Goal: Task Accomplishment & Management: Manage account settings

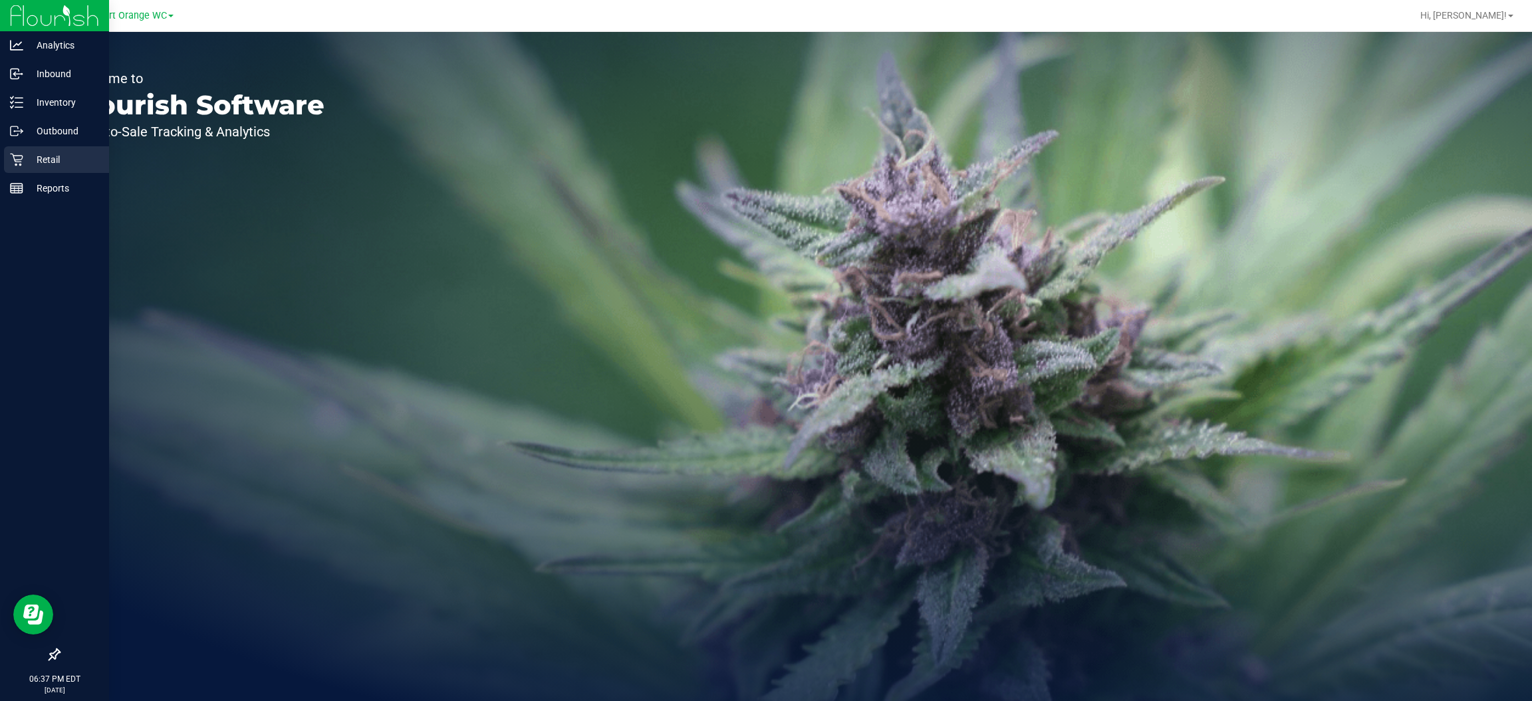
click at [14, 160] on icon at bounding box center [16, 160] width 13 height 13
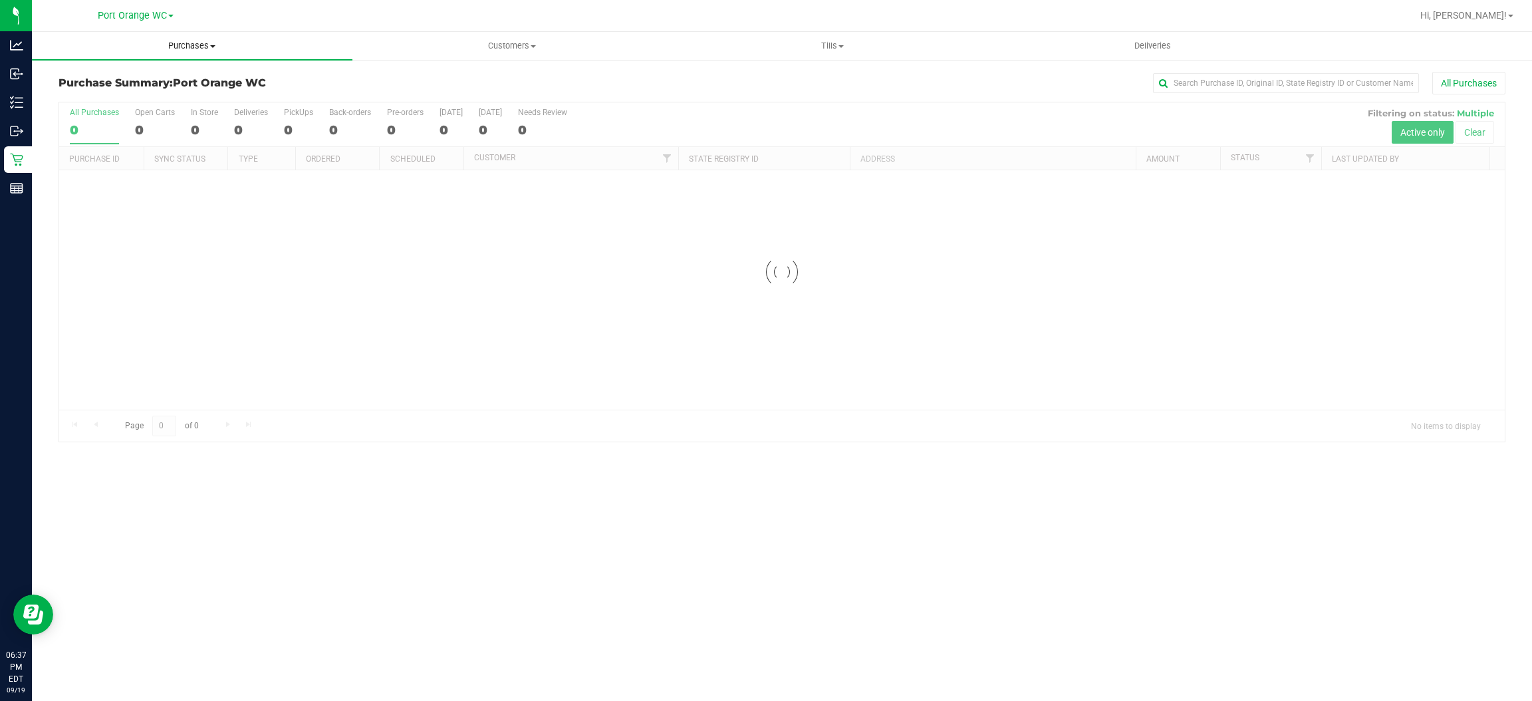
click at [201, 51] on span "Purchases" at bounding box center [192, 46] width 321 height 12
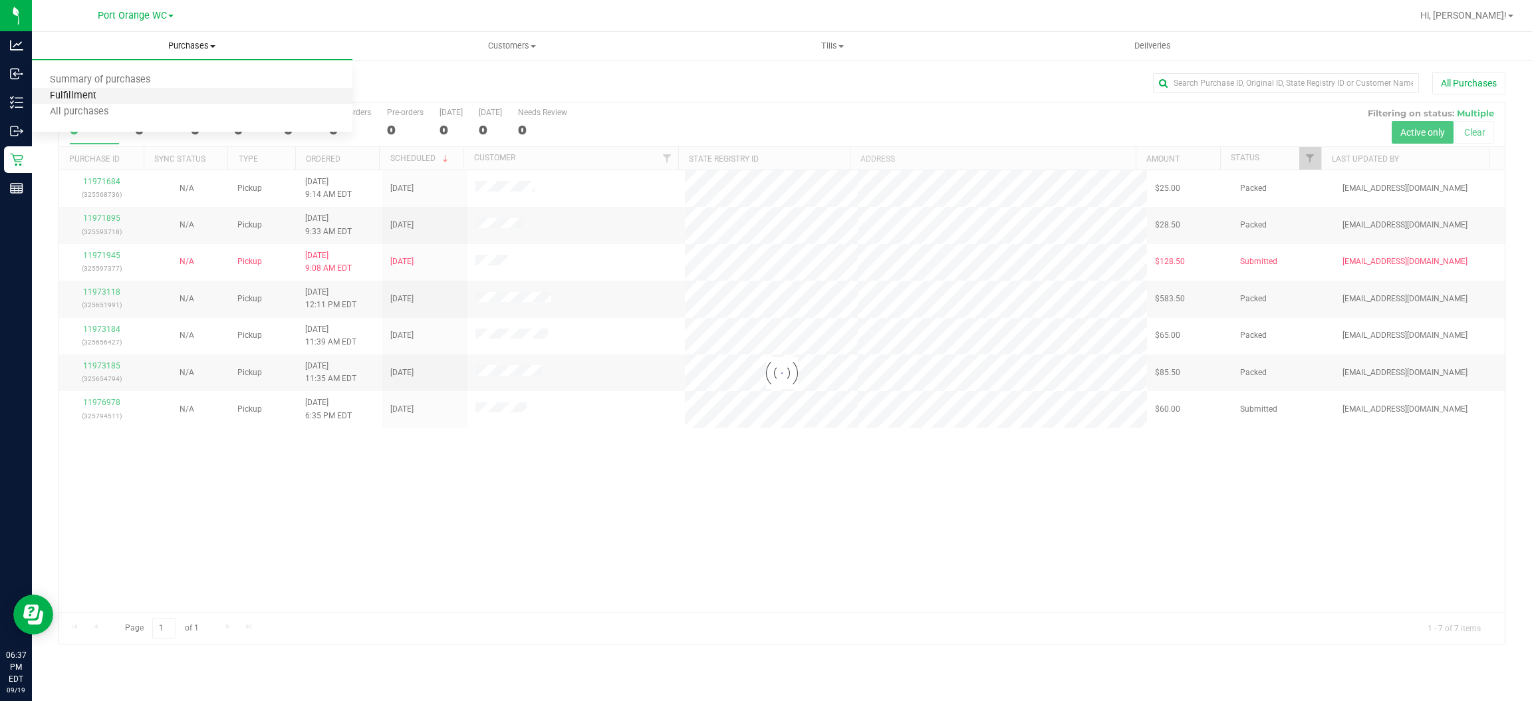
click at [82, 98] on span "Fulfillment" at bounding box center [73, 95] width 82 height 11
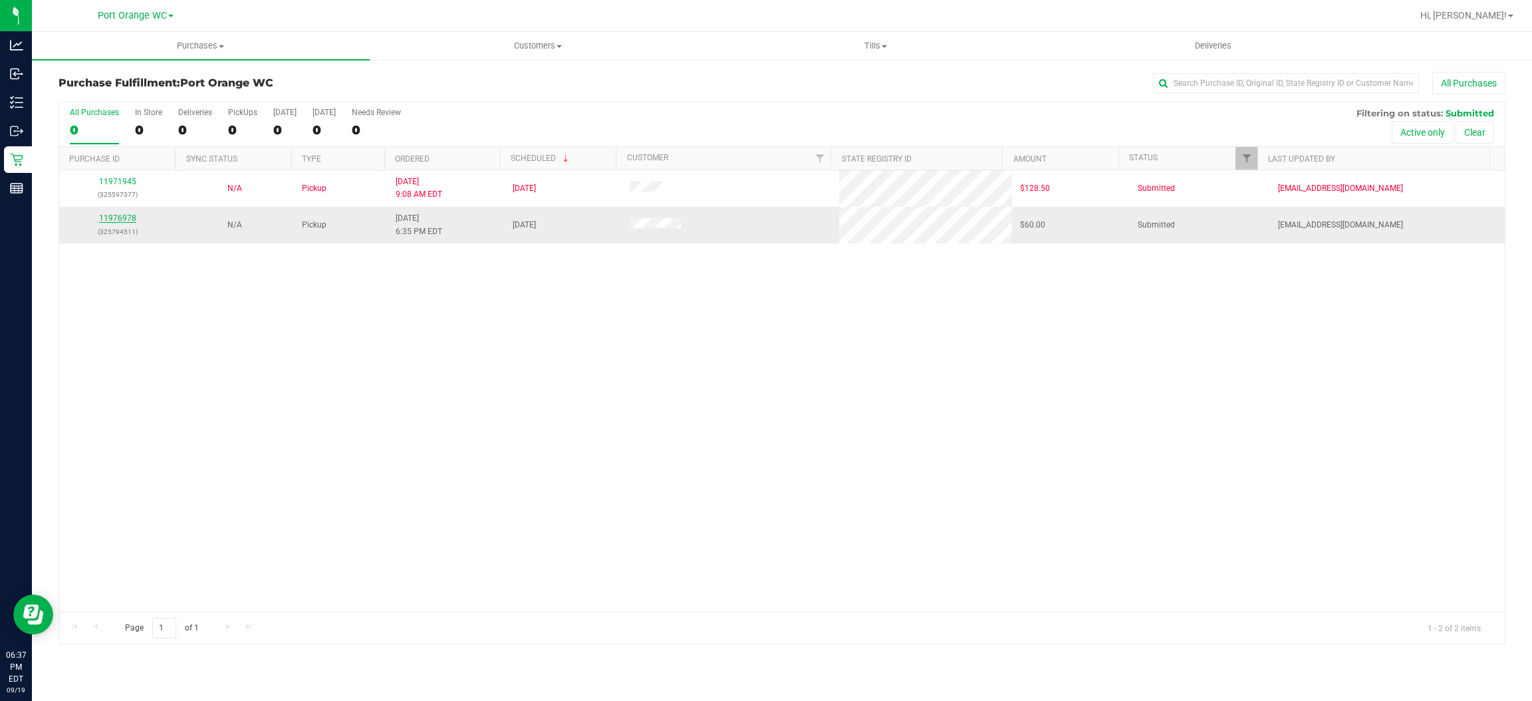
click at [127, 219] on link "11976978" at bounding box center [117, 217] width 37 height 9
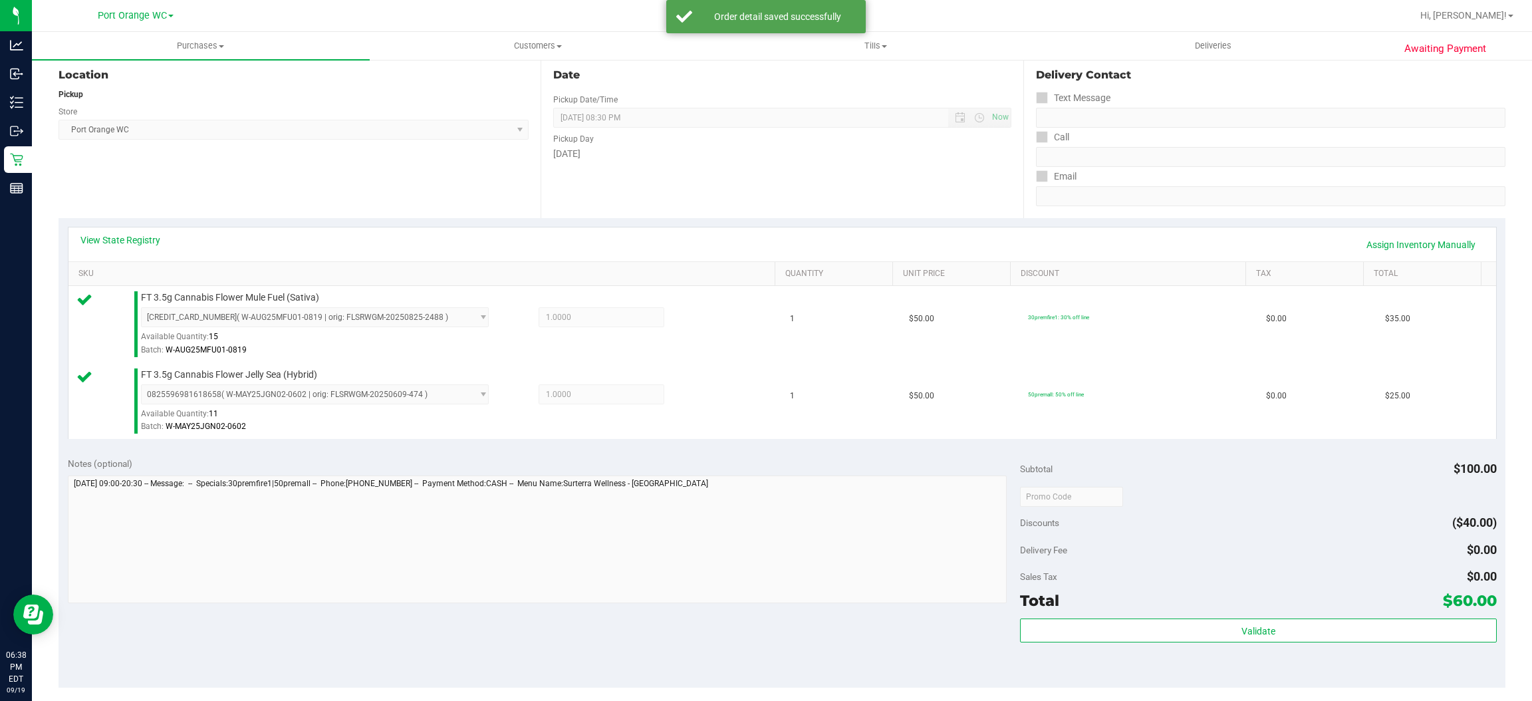
scroll to position [465, 0]
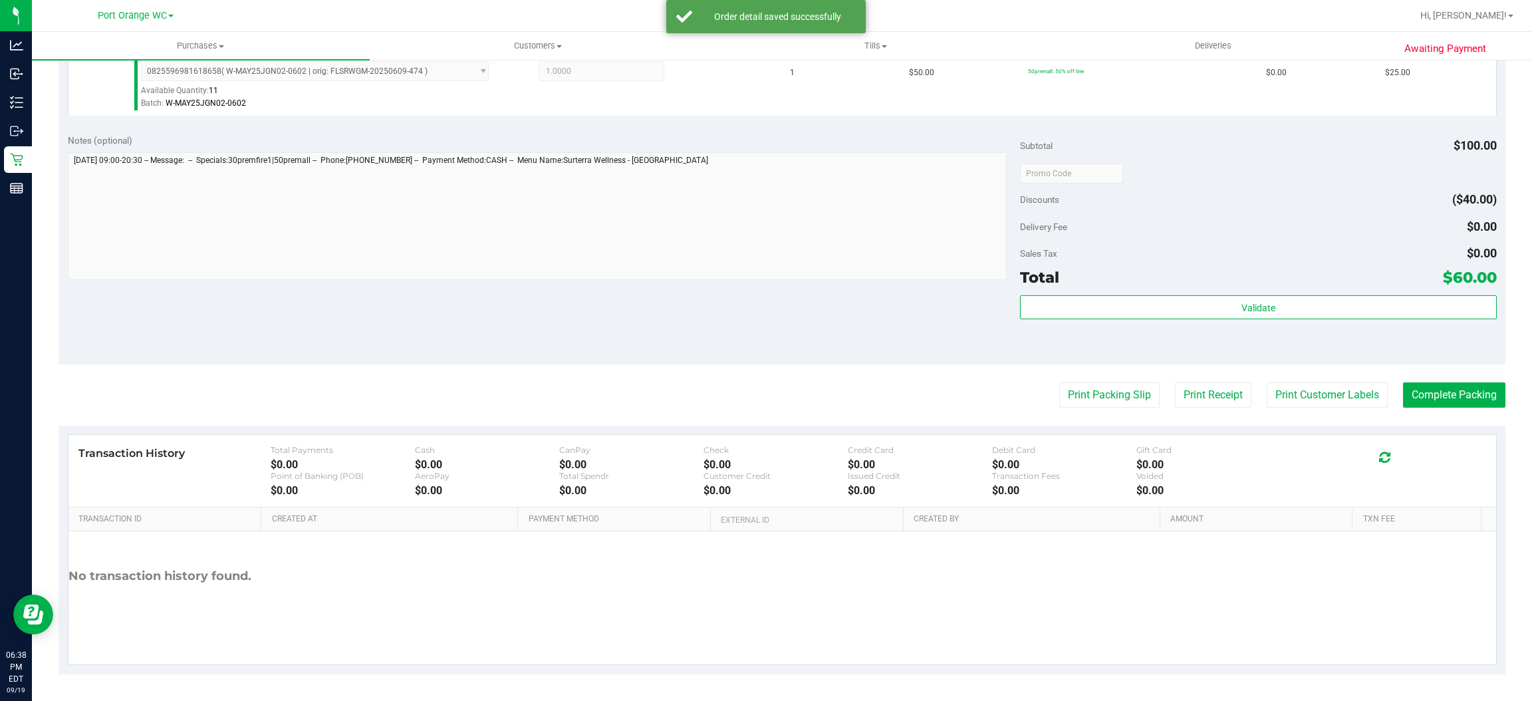
click at [1337, 338] on div "Validate" at bounding box center [1258, 325] width 476 height 60
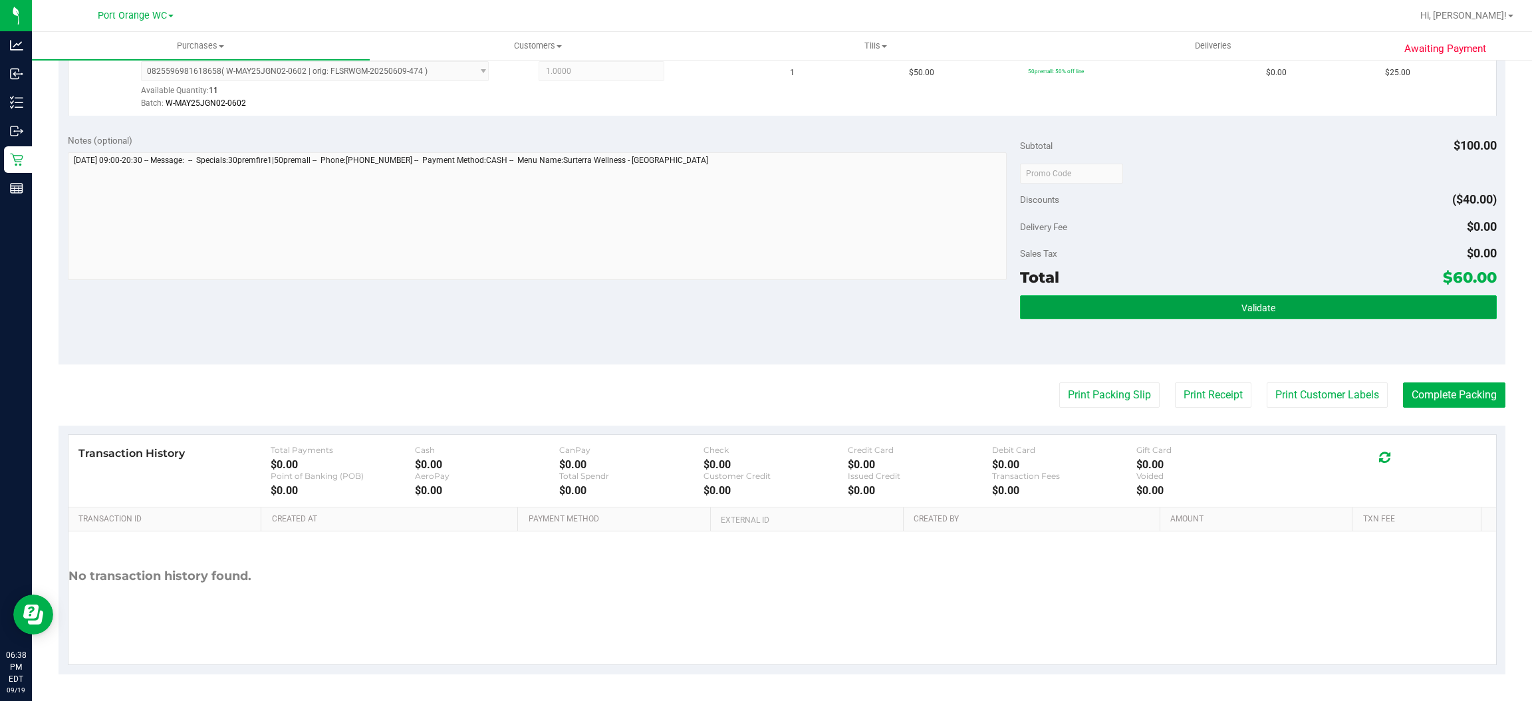
click at [1325, 304] on button "Validate" at bounding box center [1258, 307] width 476 height 24
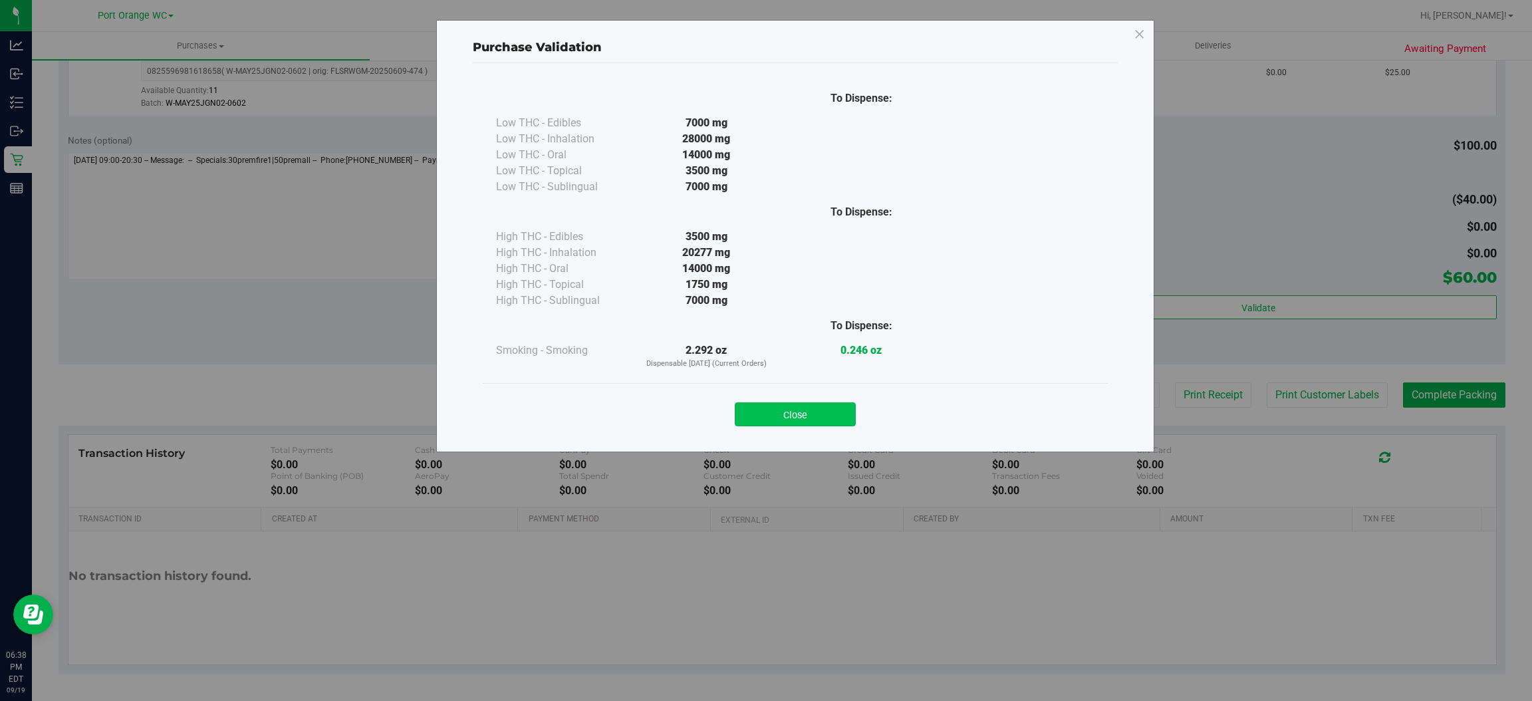
click at [825, 410] on button "Close" at bounding box center [795, 414] width 121 height 24
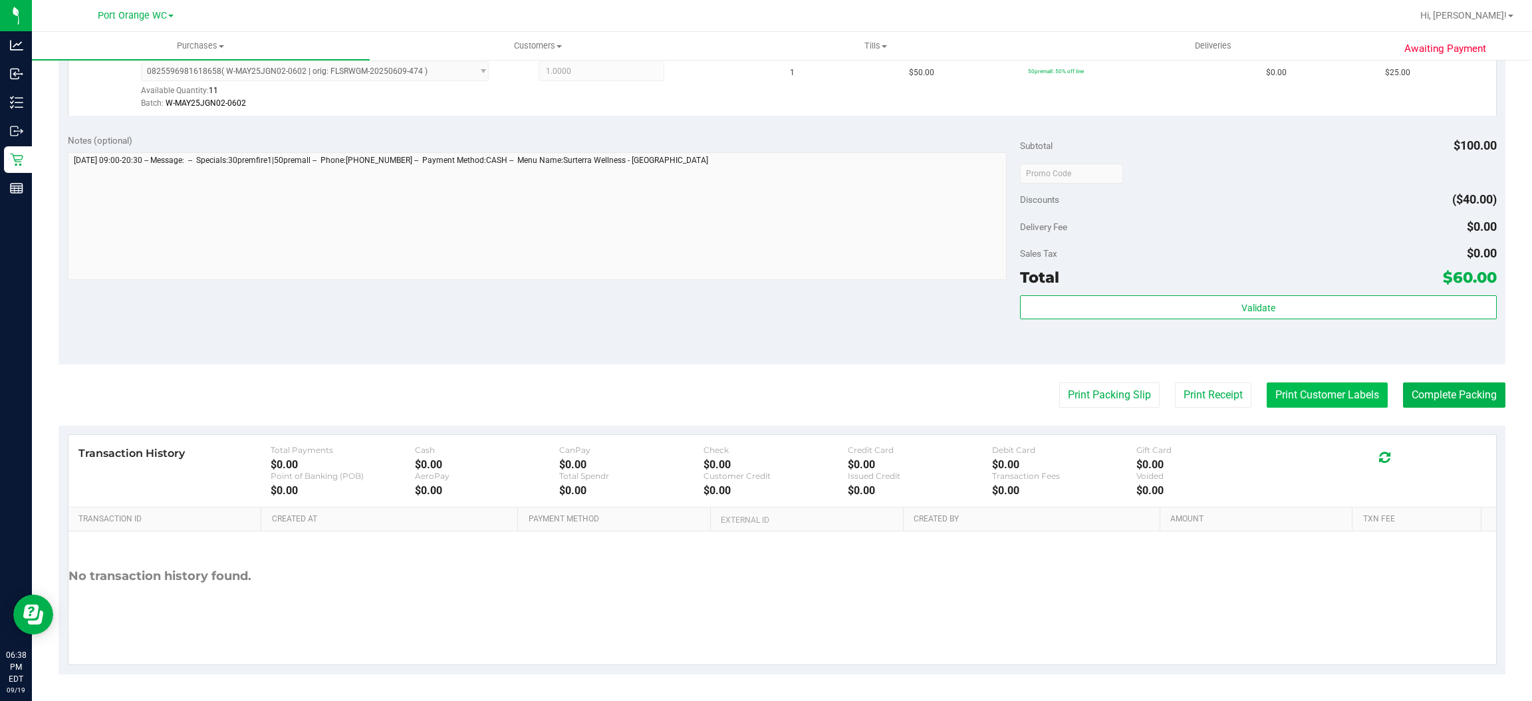
click at [1352, 390] on button "Print Customer Labels" at bounding box center [1327, 394] width 121 height 25
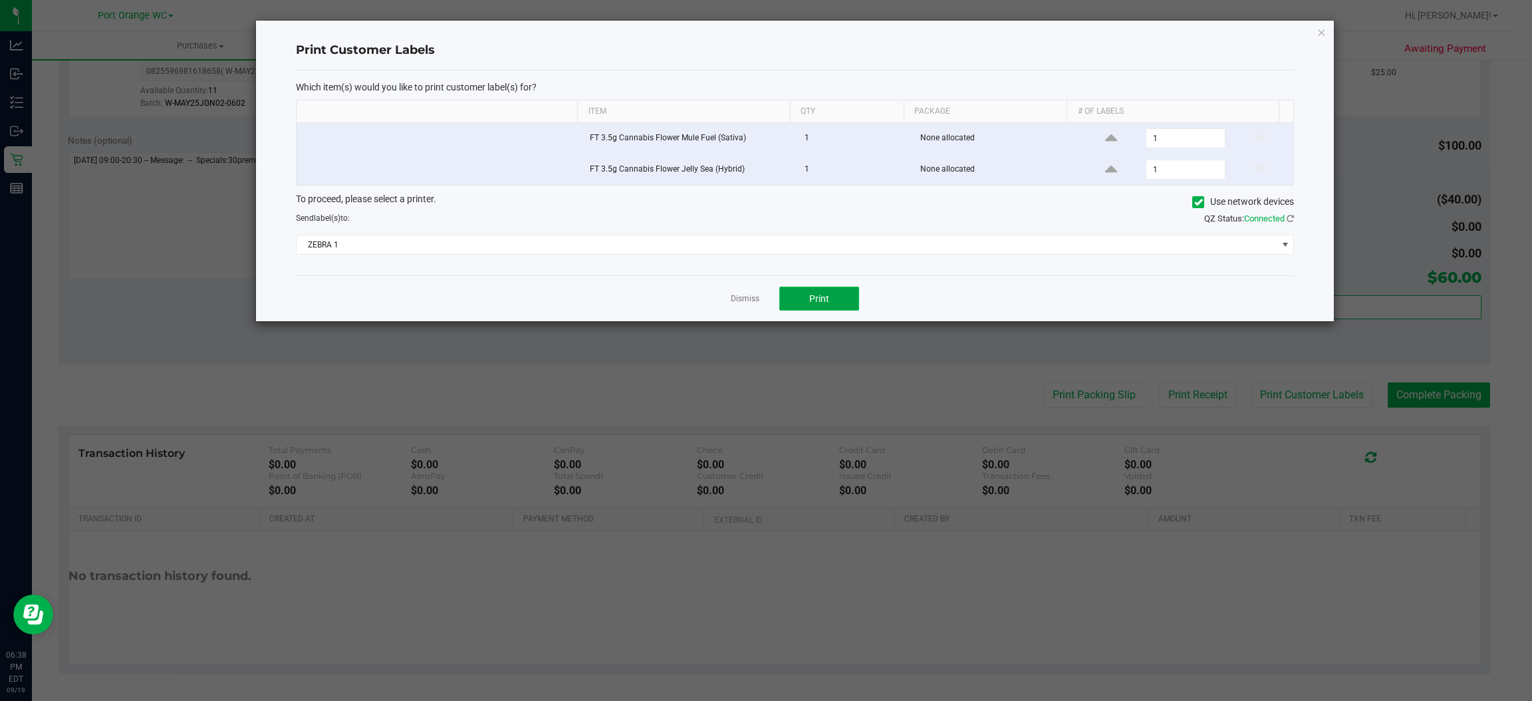
click at [831, 296] on button "Print" at bounding box center [819, 299] width 80 height 24
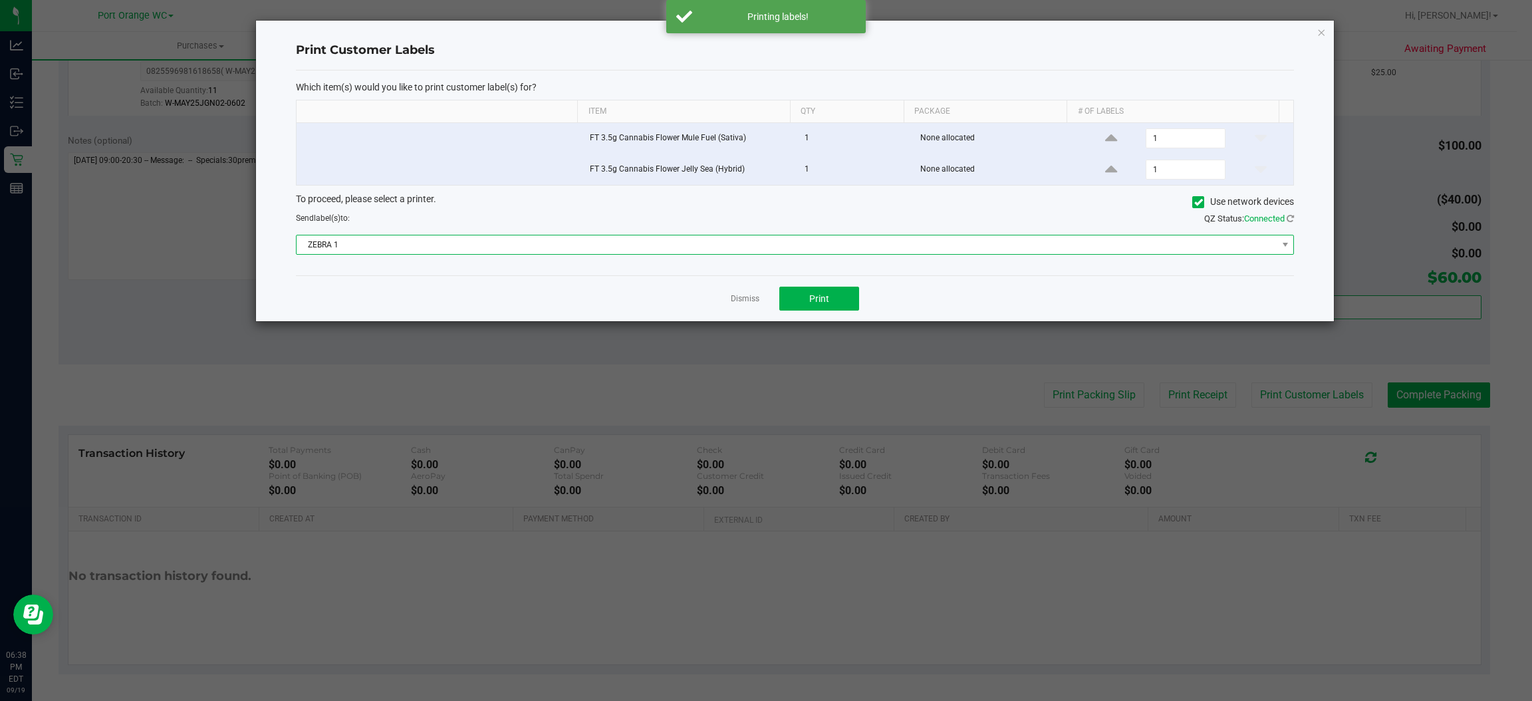
click at [552, 249] on span "ZEBRA 1" at bounding box center [787, 244] width 980 height 19
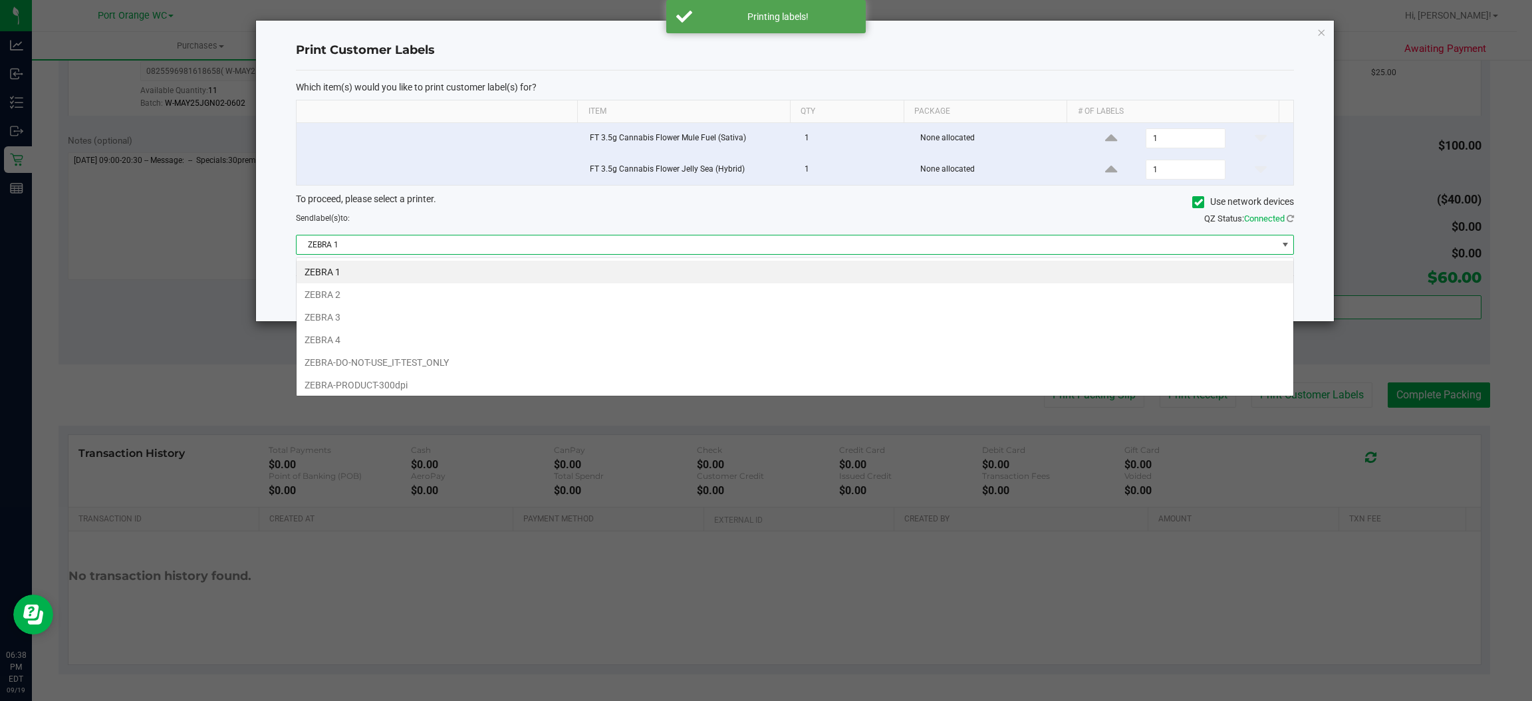
scroll to position [21, 998]
click at [324, 293] on li "ZEBRA 2" at bounding box center [795, 294] width 997 height 23
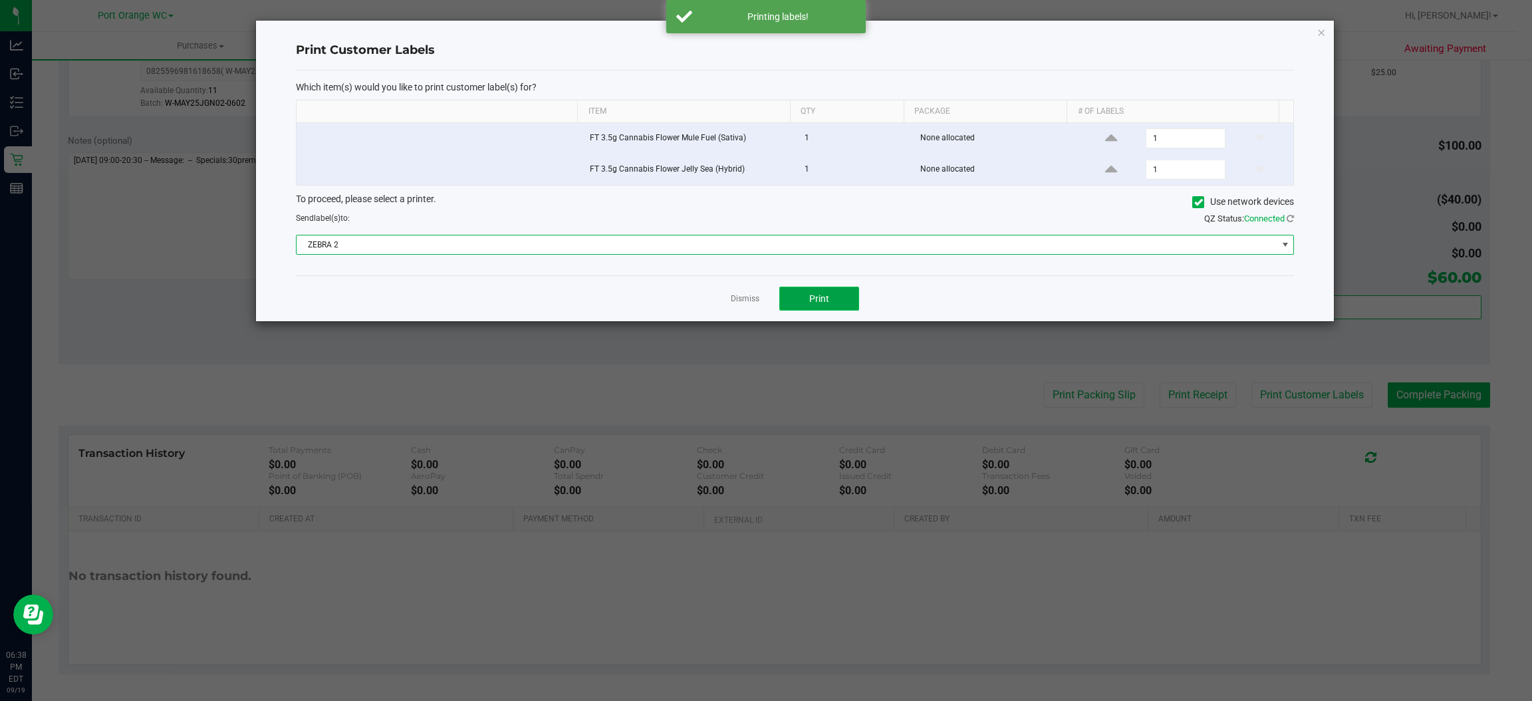
click at [817, 298] on span "Print" at bounding box center [819, 298] width 20 height 11
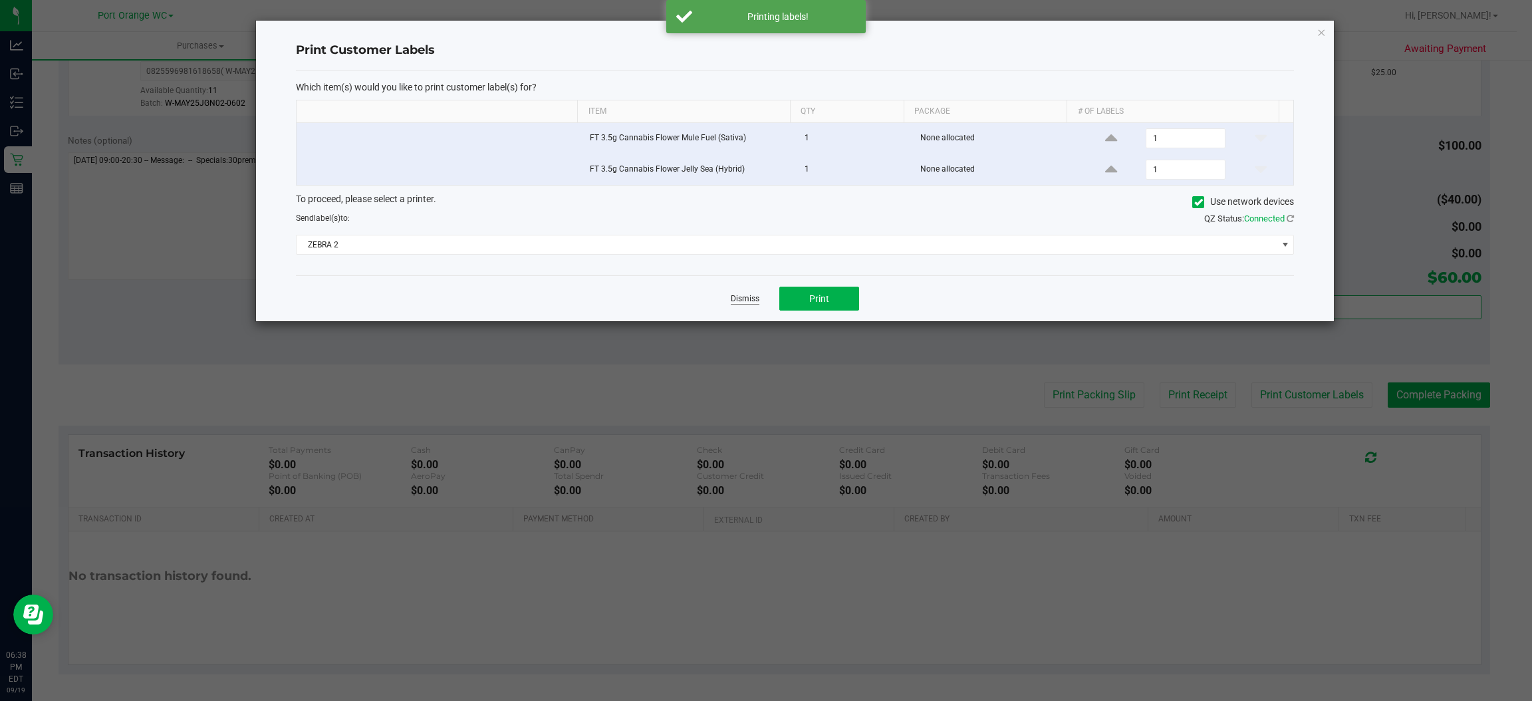
click at [741, 299] on link "Dismiss" at bounding box center [745, 298] width 29 height 11
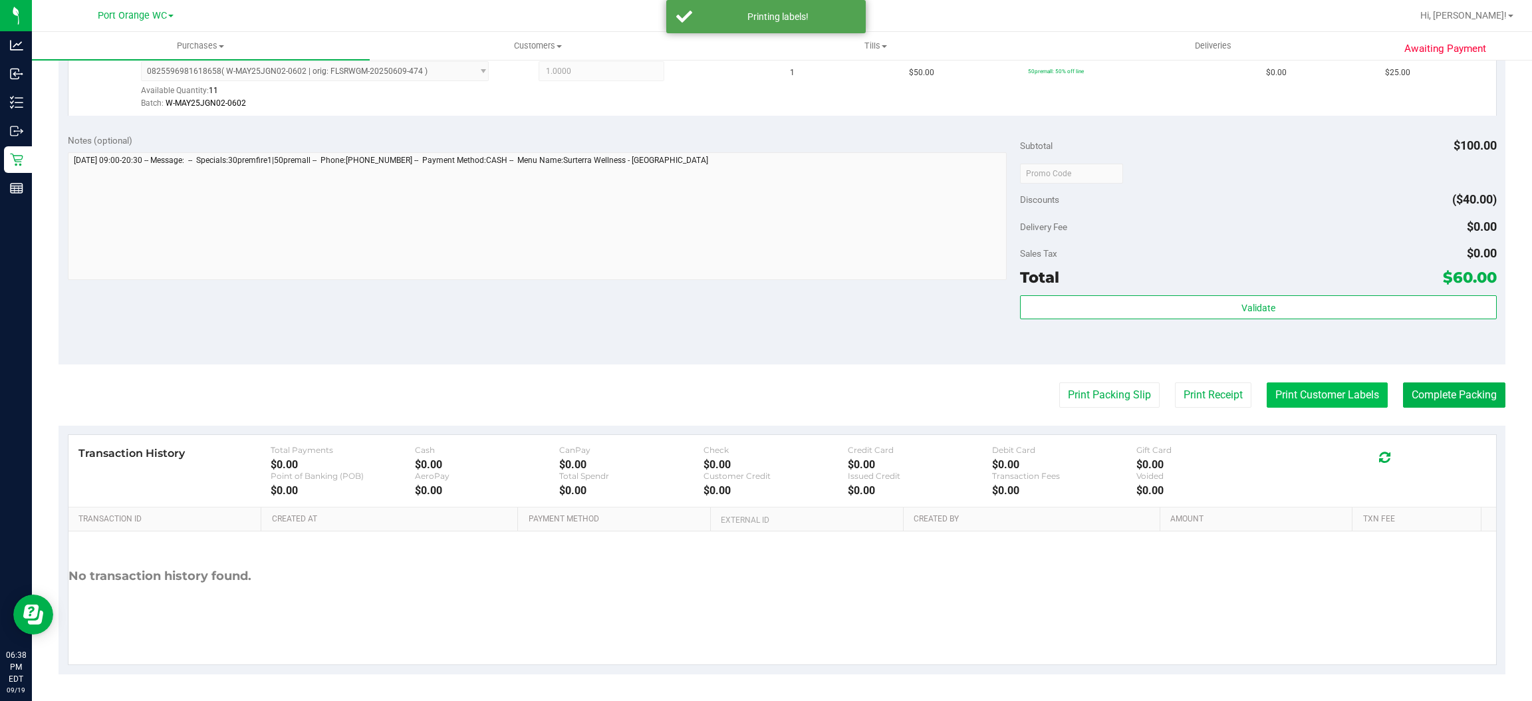
click at [1297, 392] on button "Print Customer Labels" at bounding box center [1327, 394] width 121 height 25
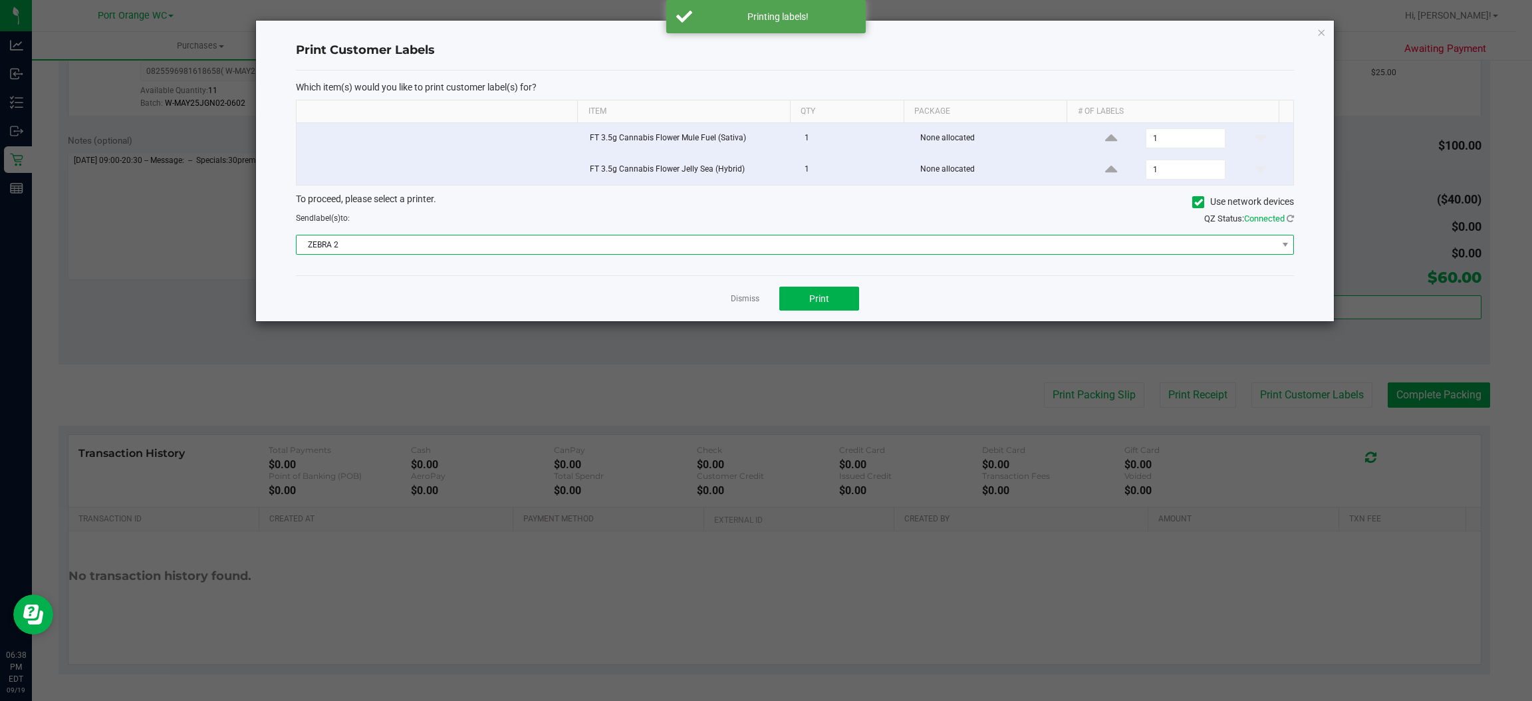
click at [589, 244] on span "ZEBRA 2" at bounding box center [787, 244] width 980 height 19
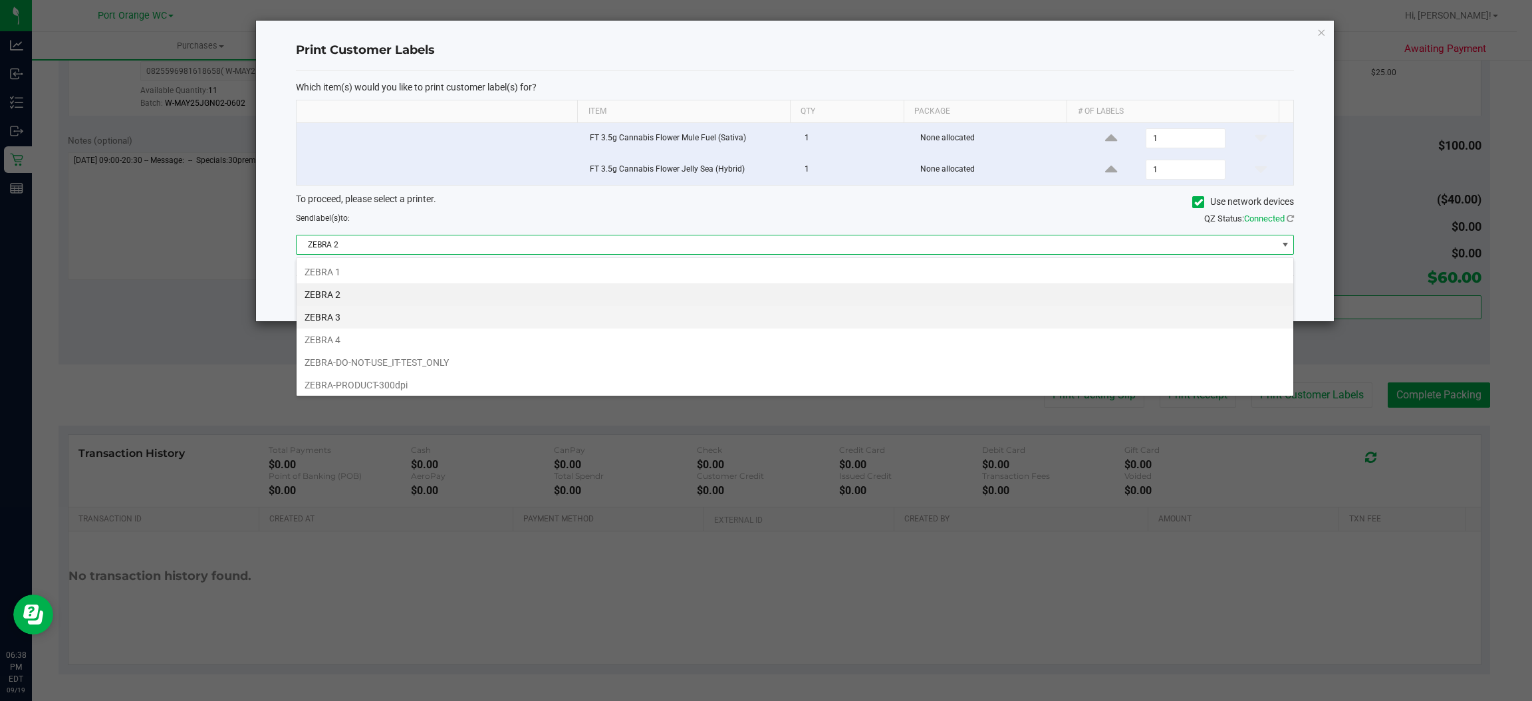
click at [321, 322] on li "ZEBRA 3" at bounding box center [795, 317] width 997 height 23
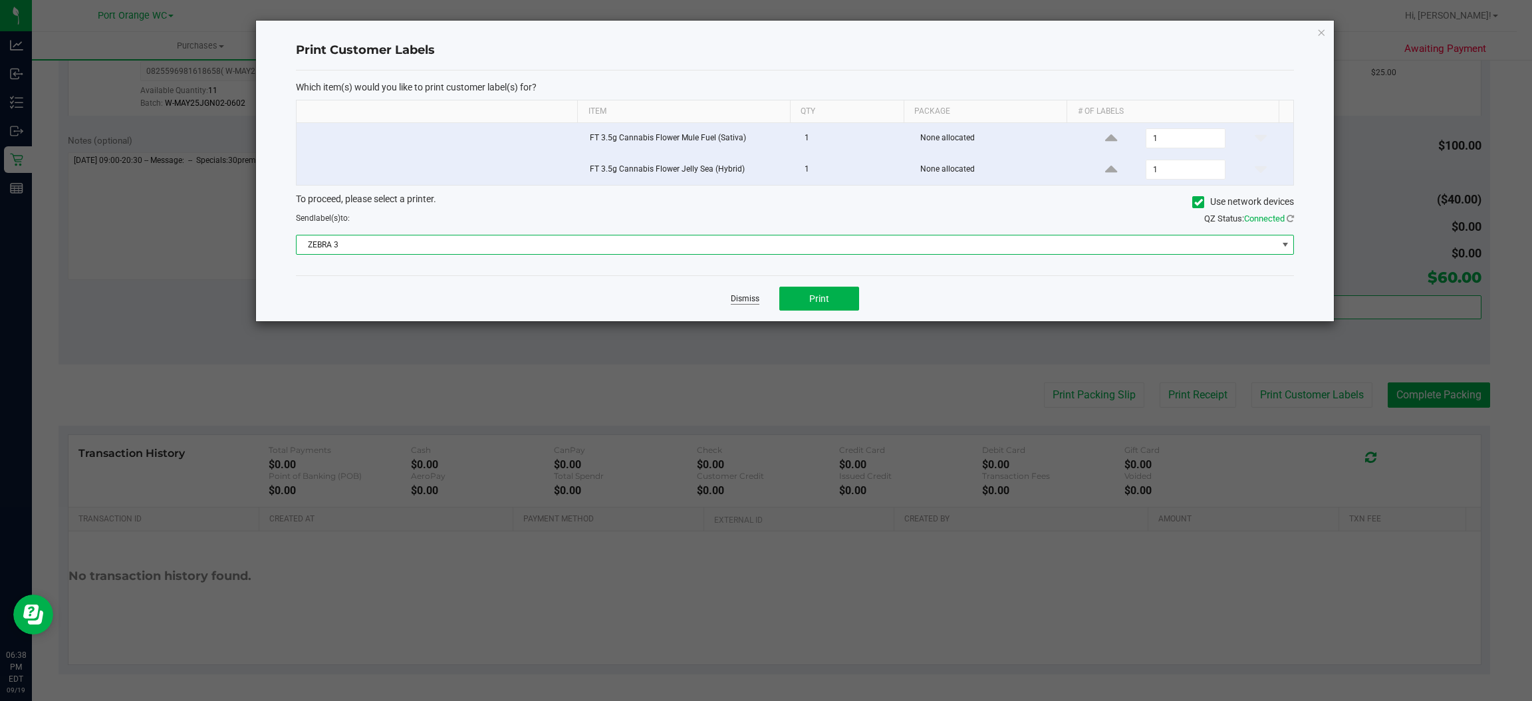
click at [731, 305] on link "Dismiss" at bounding box center [745, 298] width 29 height 11
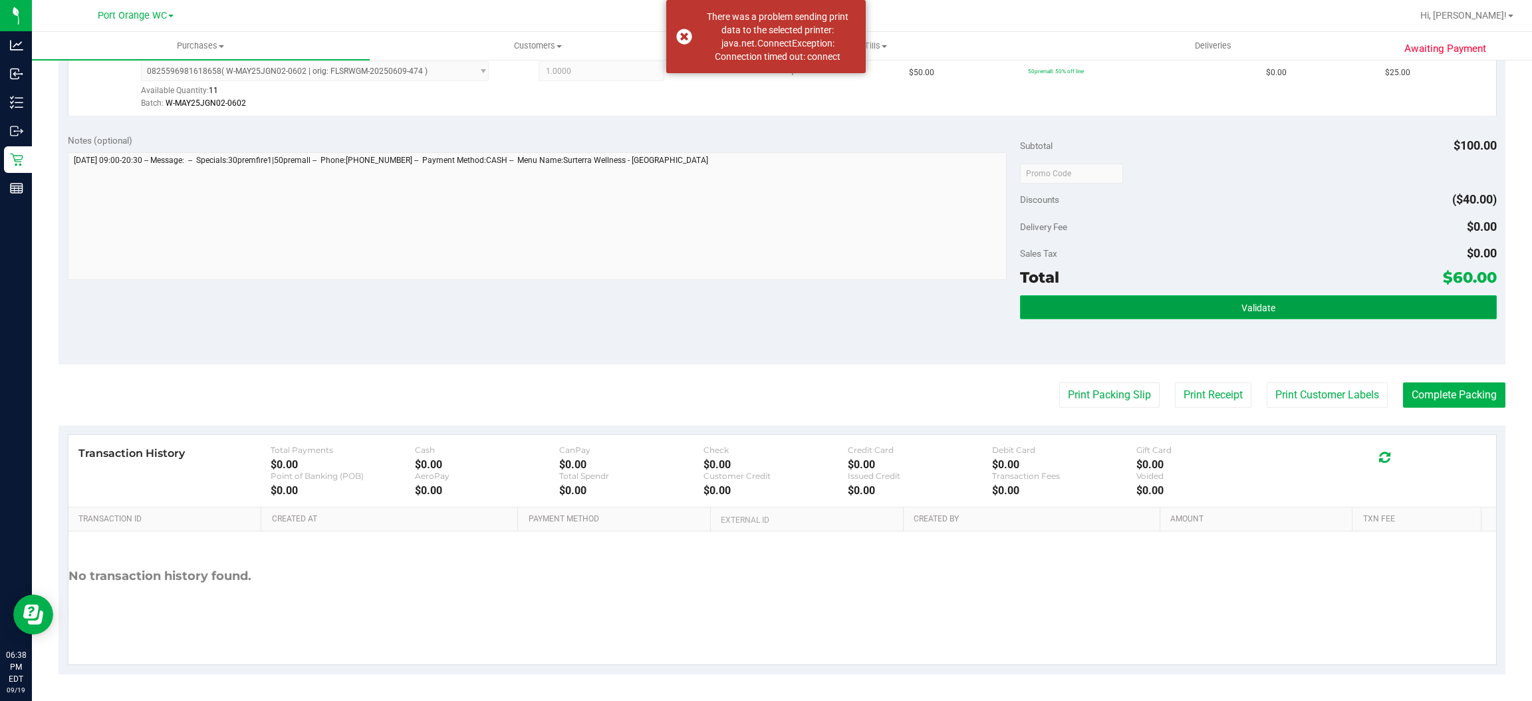
click at [1271, 316] on button "Validate" at bounding box center [1258, 307] width 476 height 24
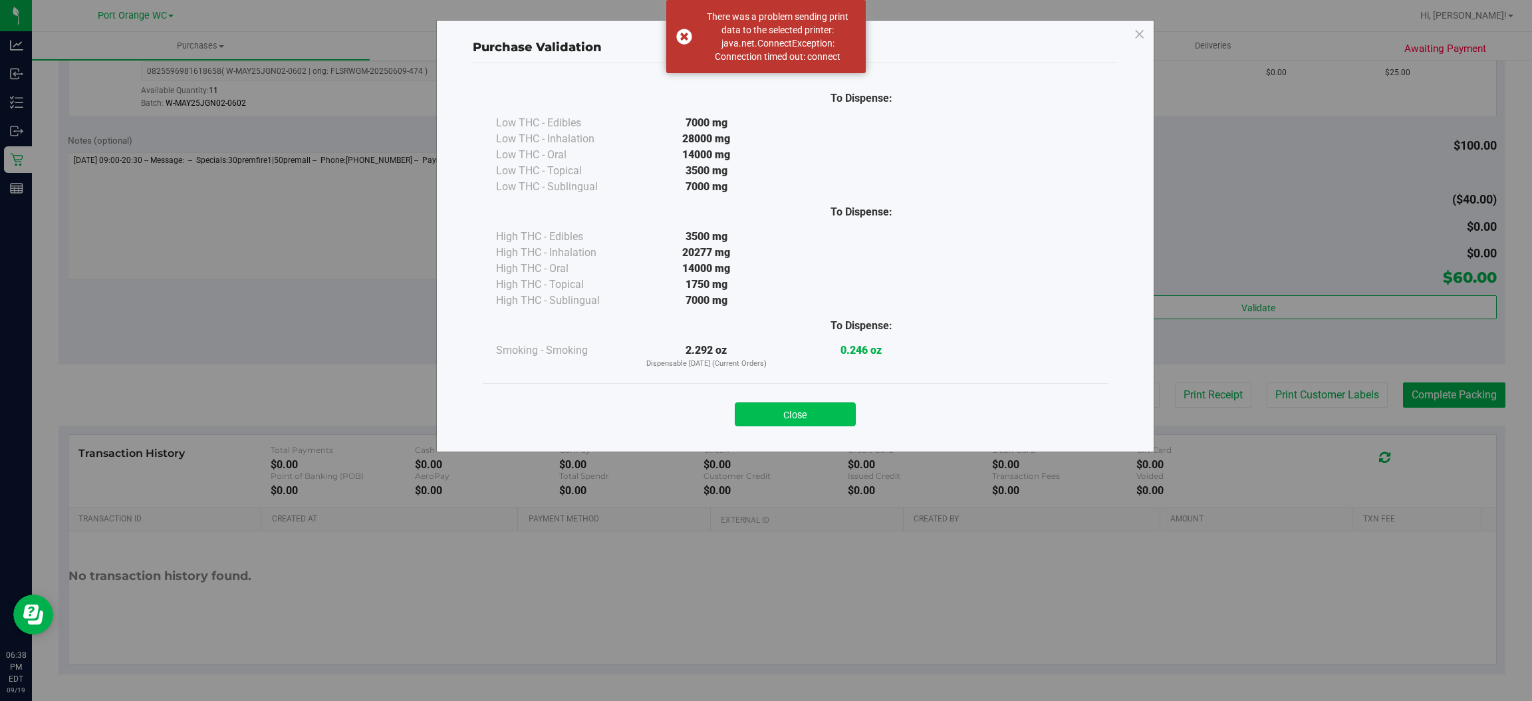
click at [797, 412] on button "Close" at bounding box center [795, 414] width 121 height 24
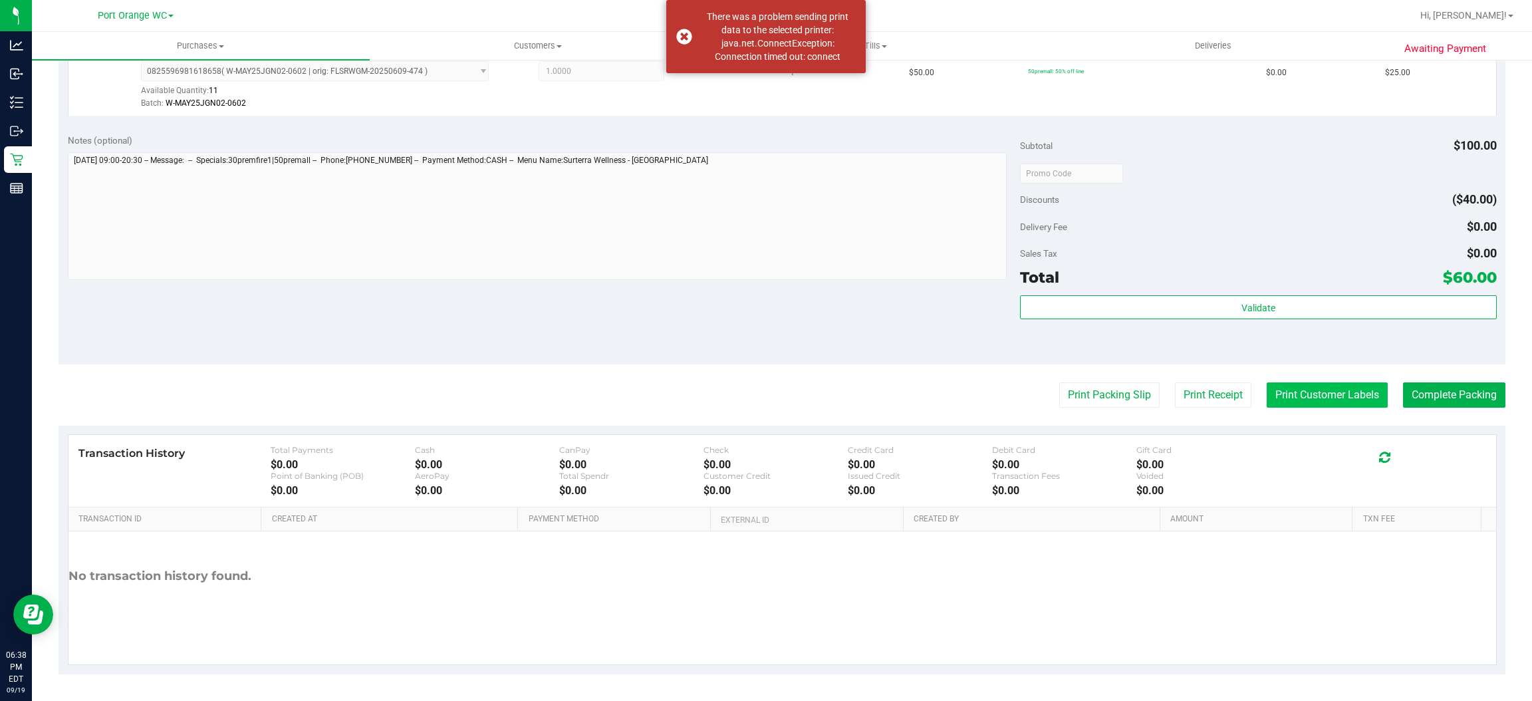
click at [1332, 392] on button "Print Customer Labels" at bounding box center [1327, 394] width 121 height 25
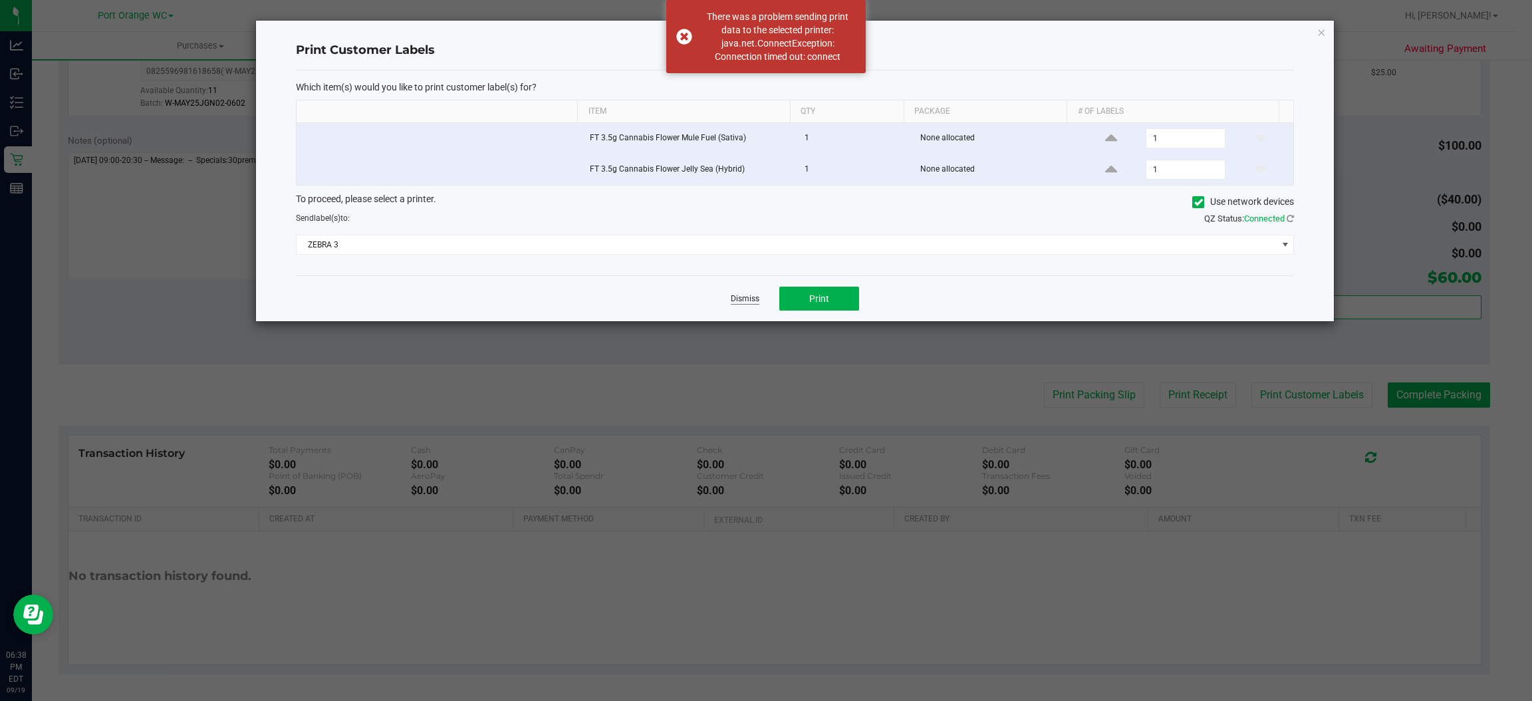
click at [741, 298] on link "Dismiss" at bounding box center [745, 298] width 29 height 11
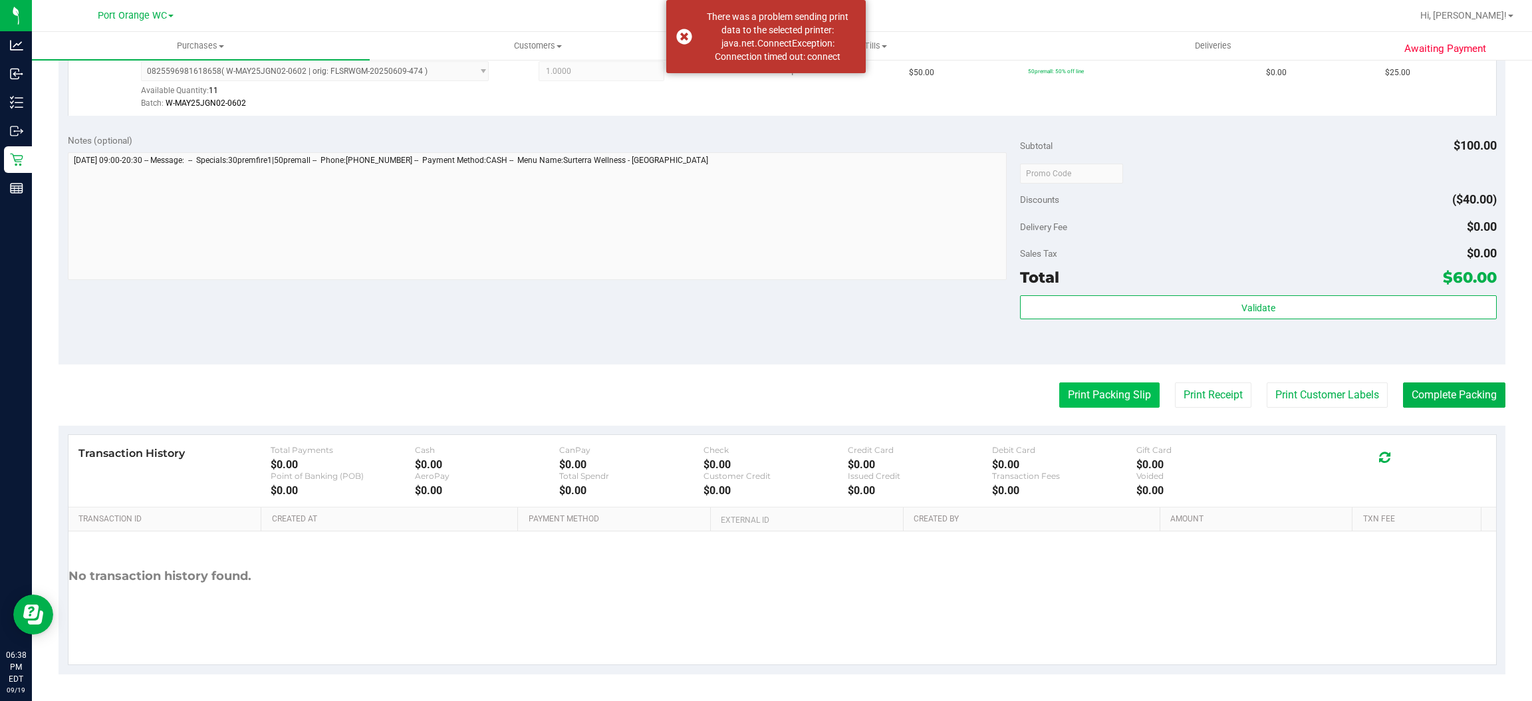
click at [1111, 404] on button "Print Packing Slip" at bounding box center [1109, 394] width 100 height 25
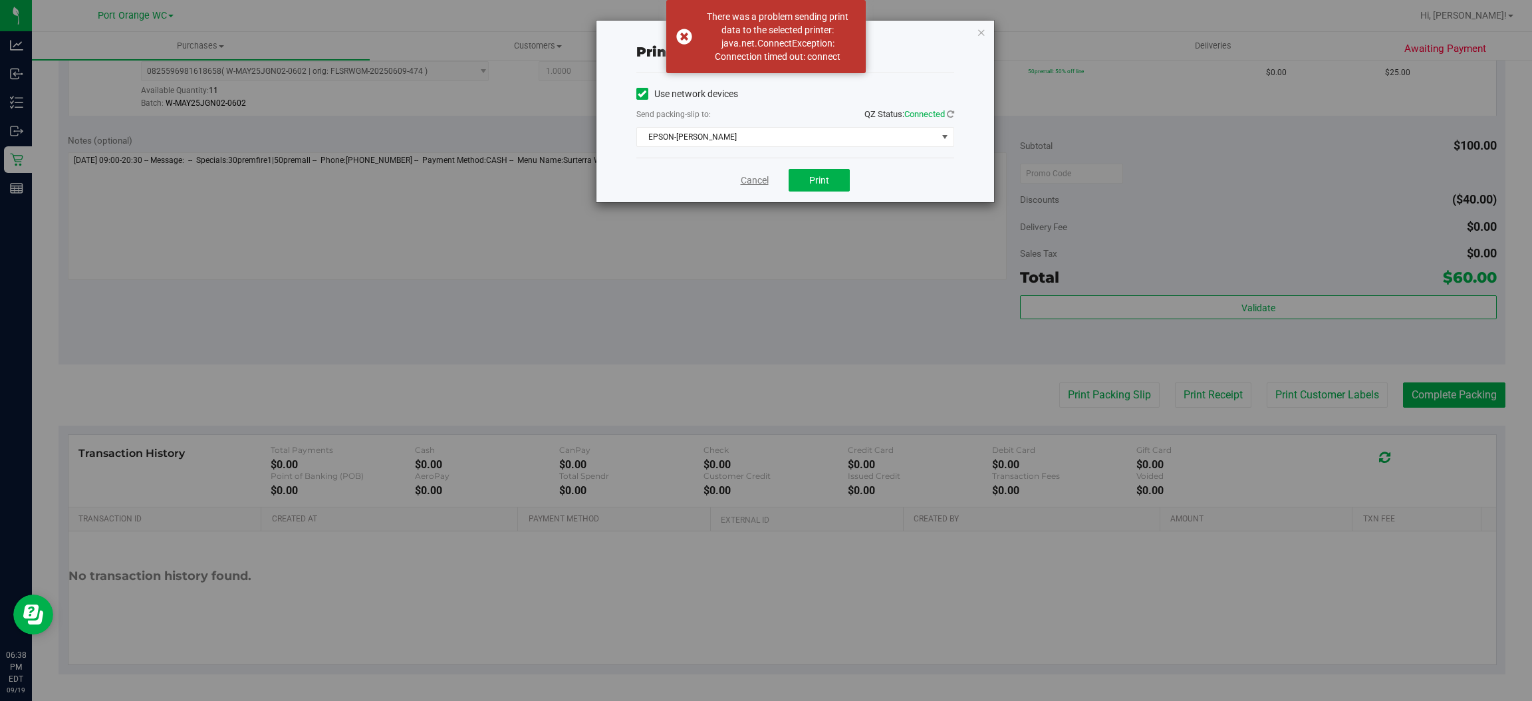
click at [743, 174] on link "Cancel" at bounding box center [755, 181] width 28 height 14
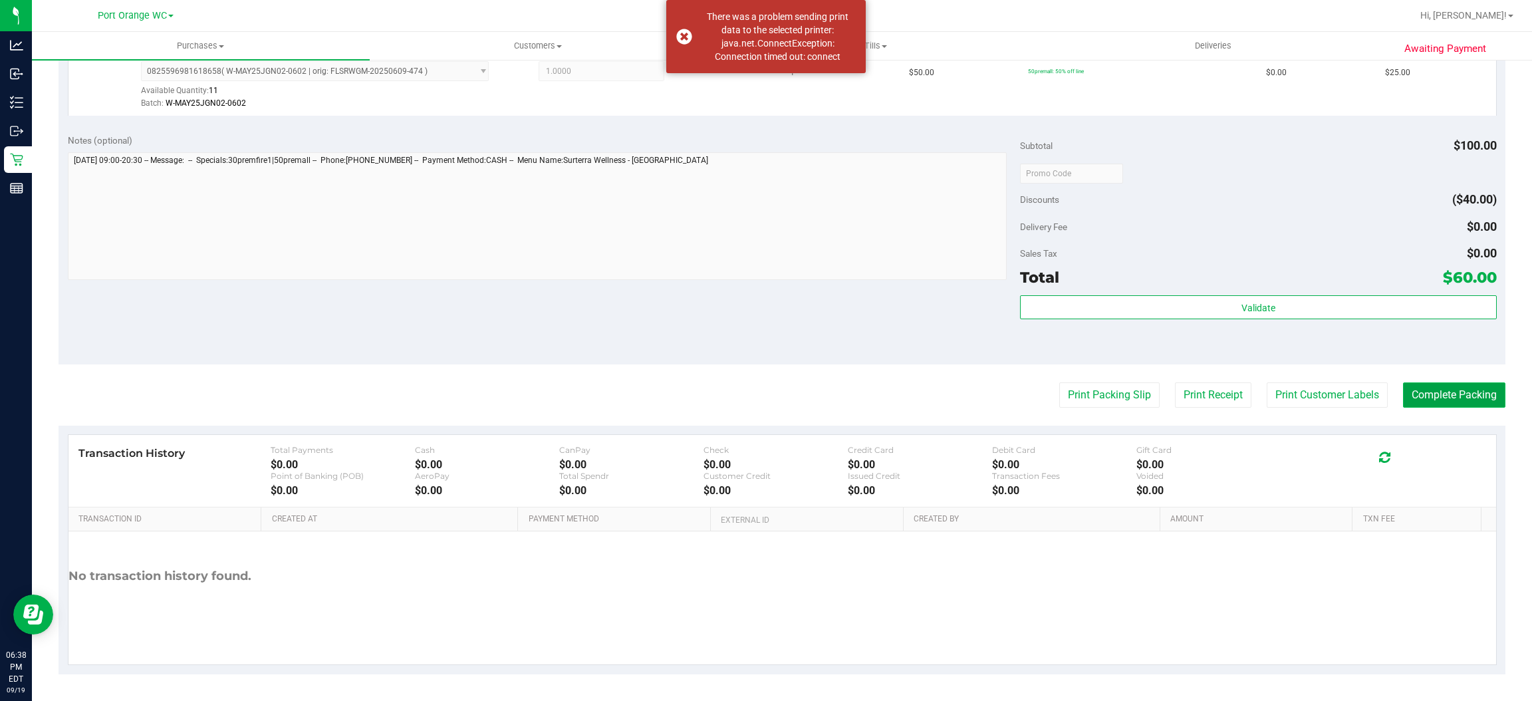
click at [1450, 400] on button "Complete Packing" at bounding box center [1454, 394] width 102 height 25
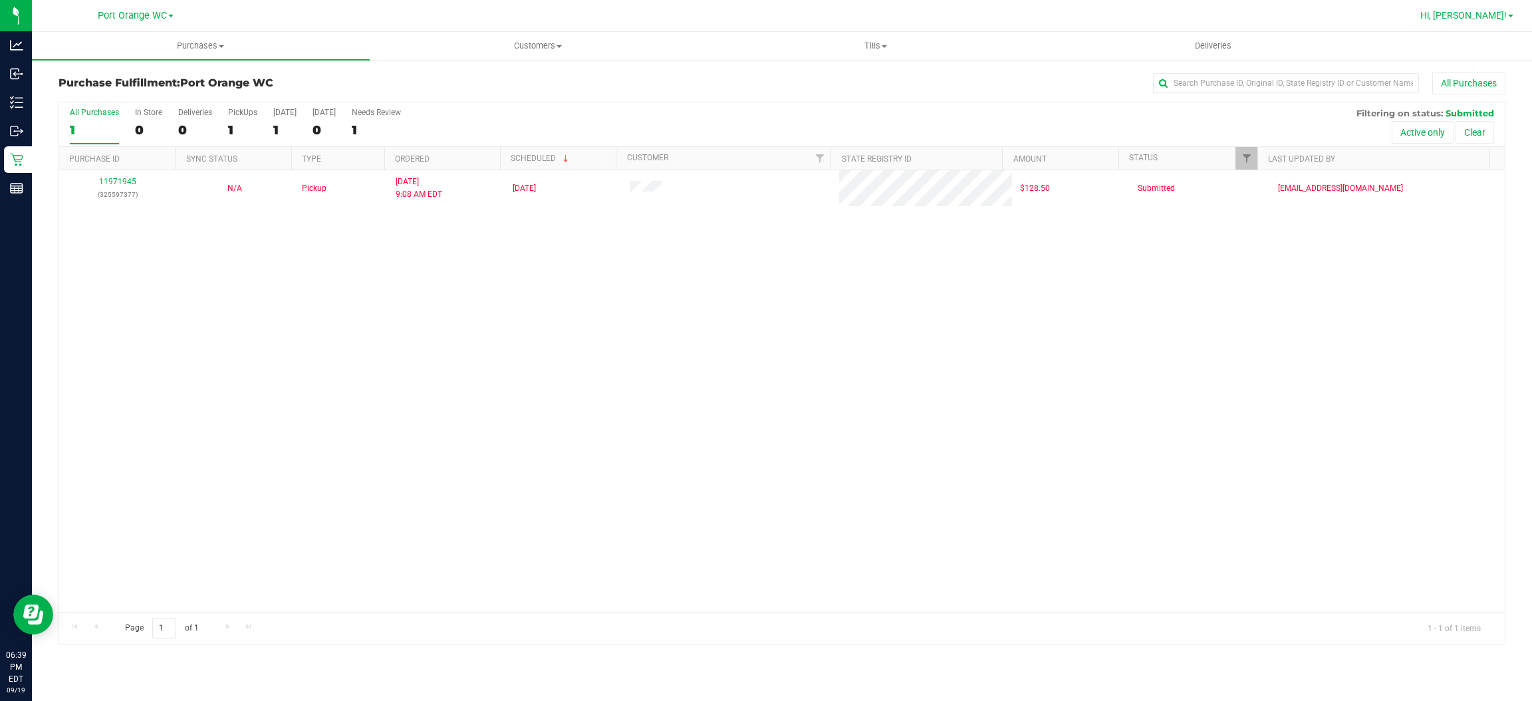
click at [1497, 21] on link "Hi, [PERSON_NAME]!" at bounding box center [1467, 16] width 104 height 14
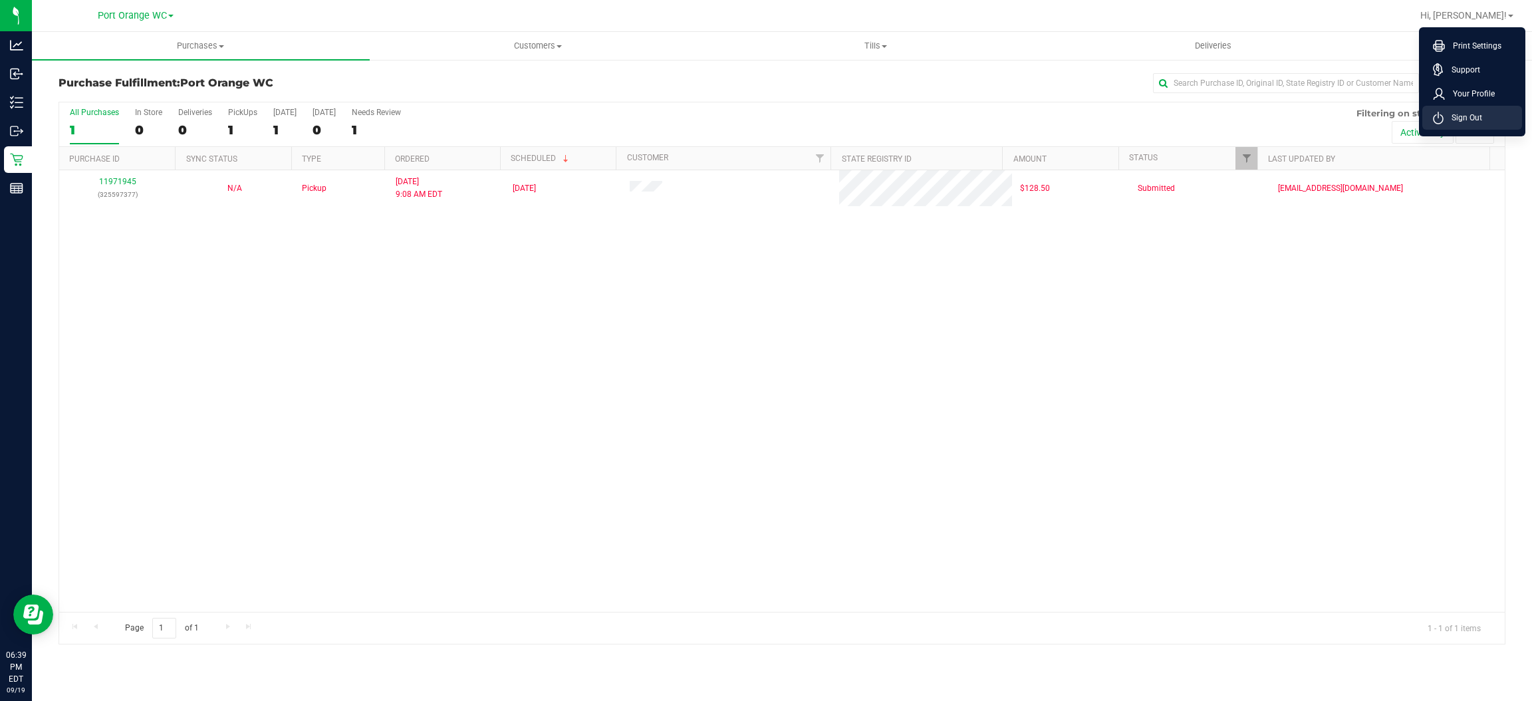
click at [1462, 122] on span "Sign Out" at bounding box center [1463, 117] width 39 height 13
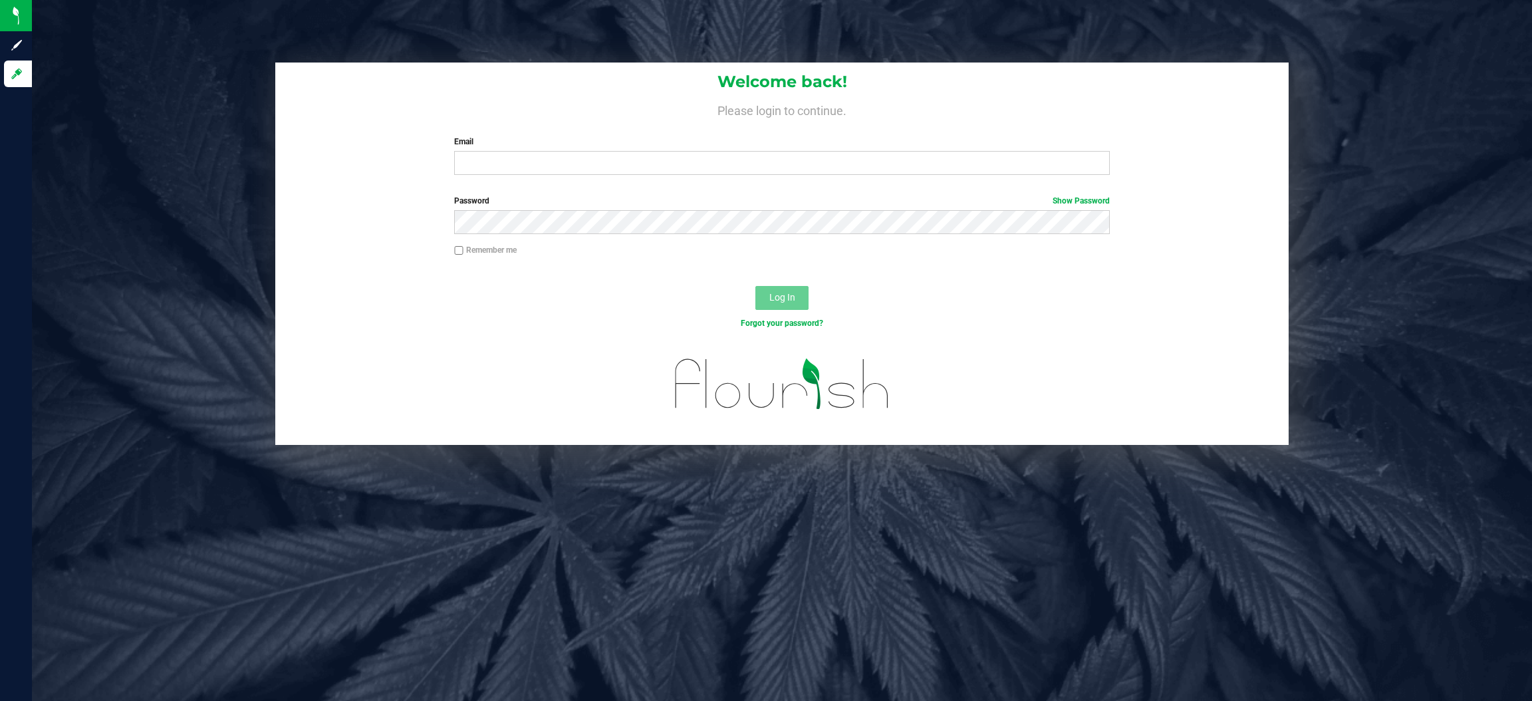
click at [739, 142] on label "Email" at bounding box center [782, 142] width 656 height 12
click at [739, 151] on input "Email" at bounding box center [782, 163] width 656 height 24
type input "[EMAIL_ADDRESS][DOMAIN_NAME]"
click at [755, 286] on button "Log In" at bounding box center [781, 298] width 53 height 24
